Goal: Check status

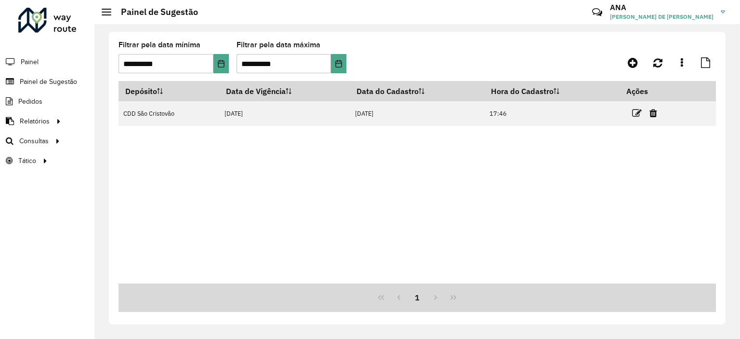
click at [352, 128] on div "Depósito Data de Vigência Data do Cadastro Hora do Cadastro Ações CDD São Crist…" at bounding box center [416, 182] width 597 height 202
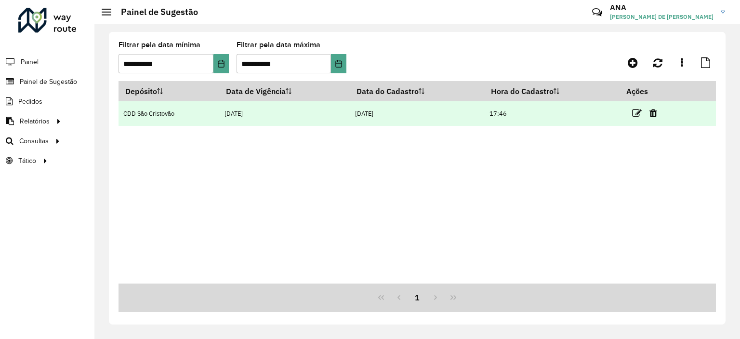
click at [459, 105] on td "[DATE]" at bounding box center [417, 113] width 134 height 25
click at [645, 112] on td at bounding box center [649, 113] width 58 height 24
click at [638, 113] on icon at bounding box center [637, 113] width 10 height 10
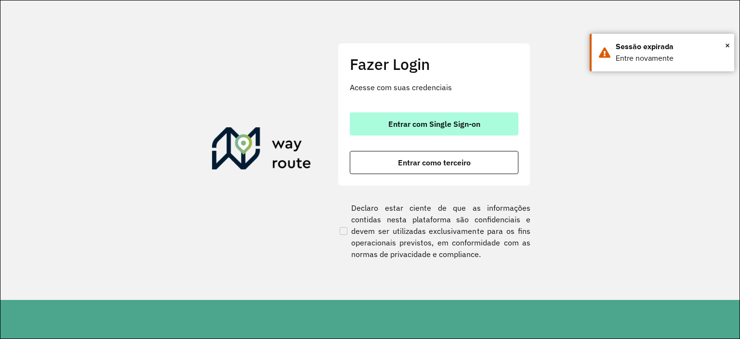
click at [396, 117] on button "Entrar com Single Sign-on" at bounding box center [434, 123] width 169 height 23
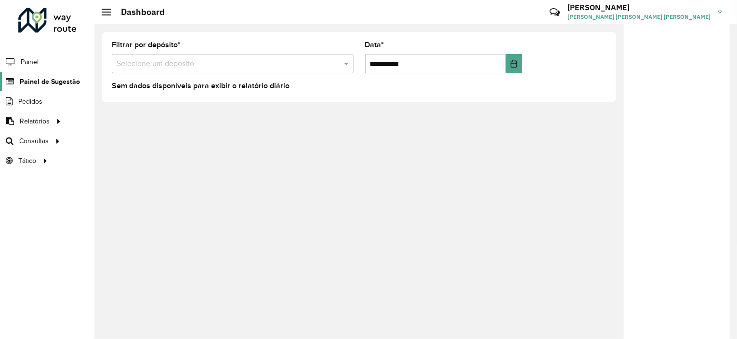
click at [48, 87] on link "Painel de Sugestão" at bounding box center [40, 81] width 80 height 19
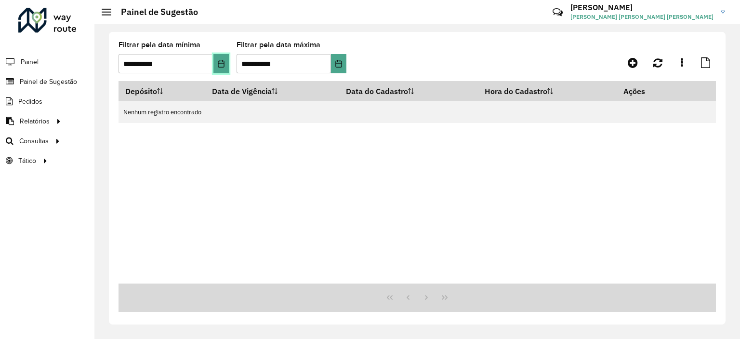
click at [218, 62] on icon "Choose Date" at bounding box center [221, 64] width 8 height 8
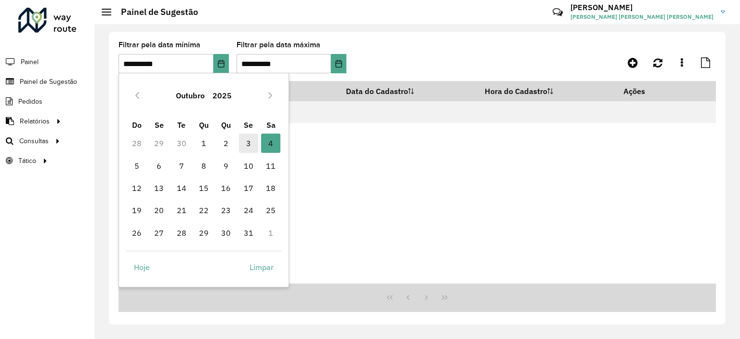
click at [247, 141] on span "3" at bounding box center [248, 142] width 19 height 19
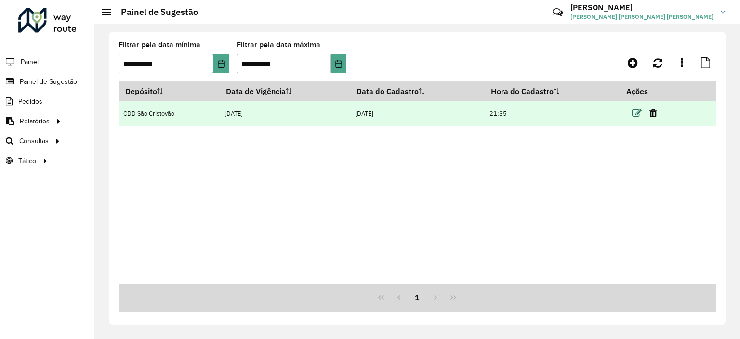
click at [637, 113] on icon at bounding box center [637, 113] width 10 height 10
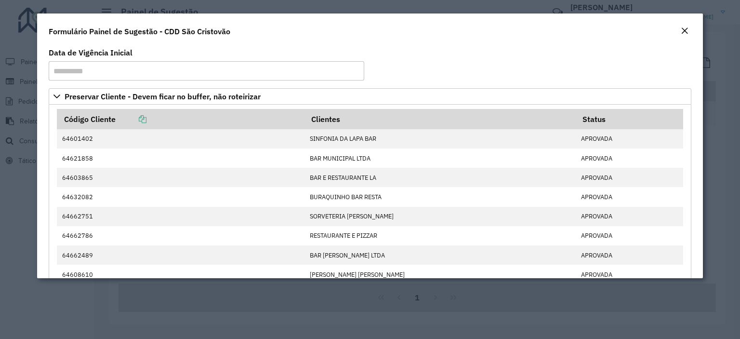
click at [682, 30] on em "Close" at bounding box center [684, 31] width 8 height 8
